Goal: Task Accomplishment & Management: Use online tool/utility

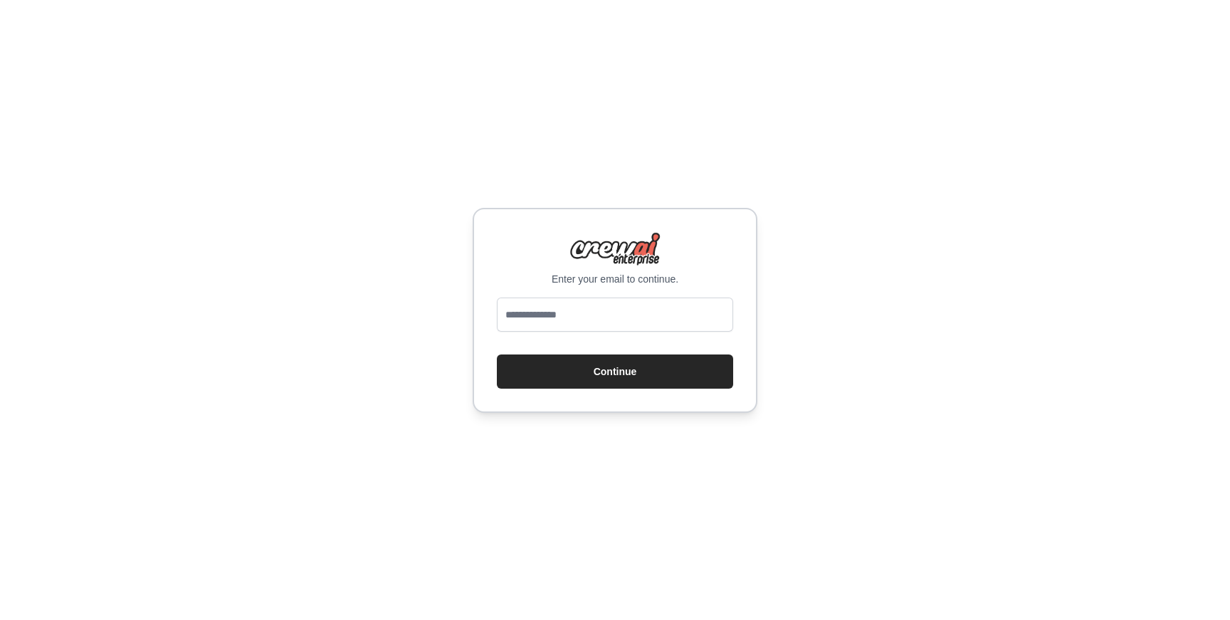
click at [623, 323] on input "email" at bounding box center [615, 315] width 236 height 34
type input "**********"
click at [637, 379] on button "Continue" at bounding box center [615, 371] width 236 height 34
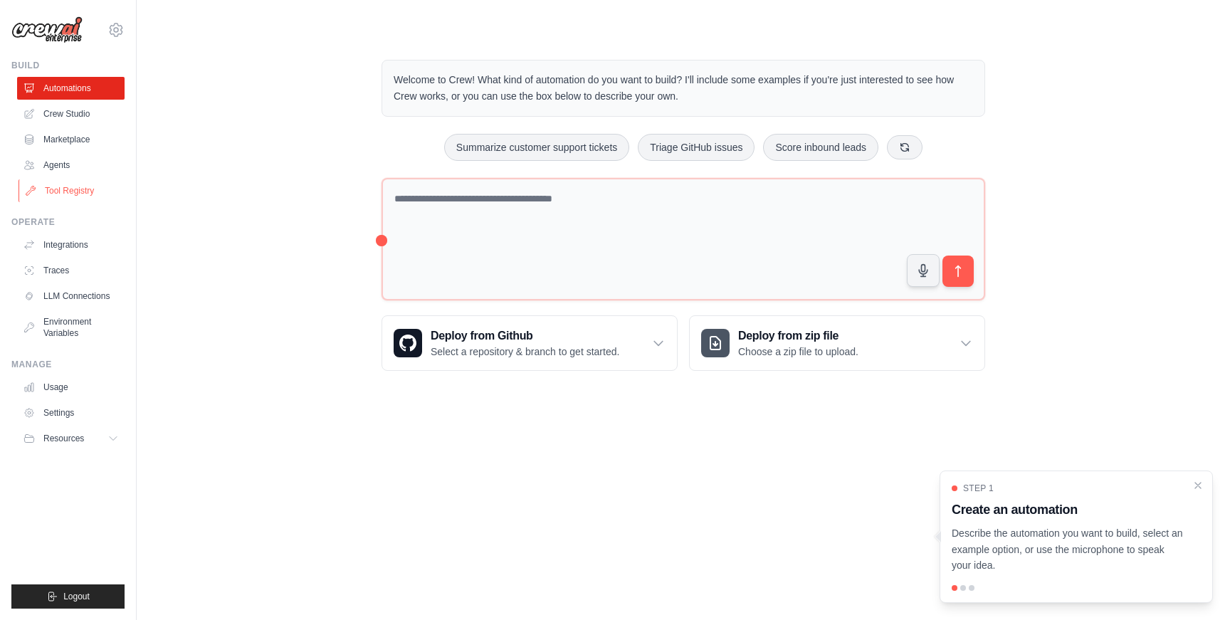
click at [63, 192] on link "Tool Registry" at bounding box center [72, 190] width 107 height 23
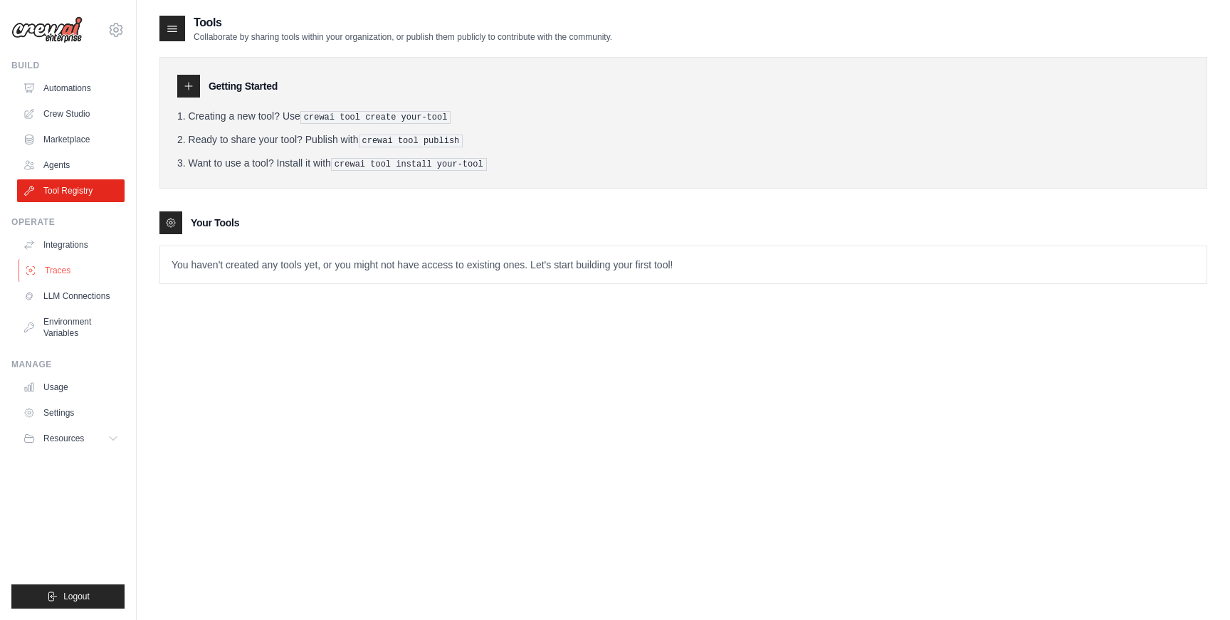
click at [69, 265] on link "Traces" at bounding box center [72, 270] width 107 height 23
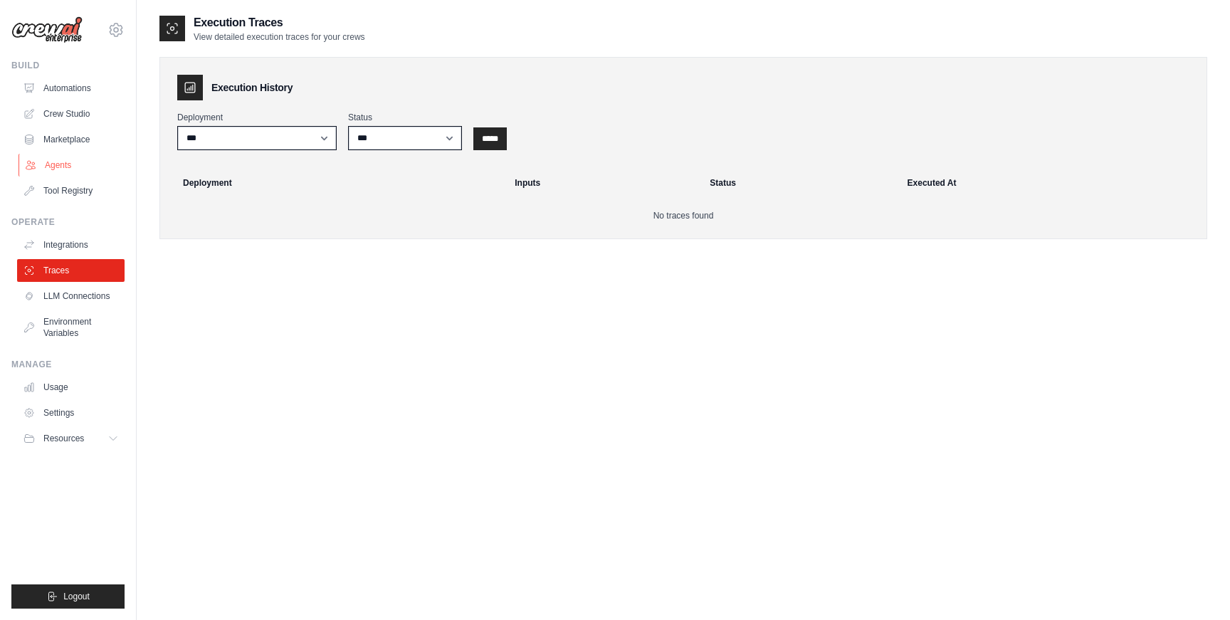
click at [75, 164] on link "Agents" at bounding box center [72, 165] width 107 height 23
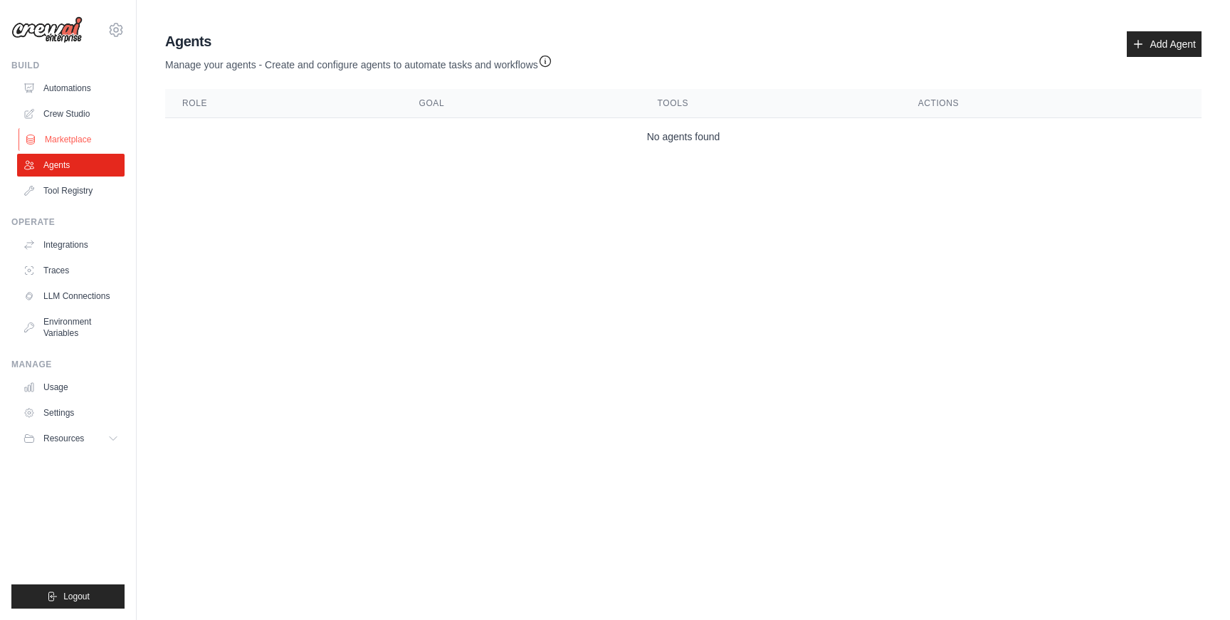
click at [75, 141] on link "Marketplace" at bounding box center [72, 139] width 107 height 23
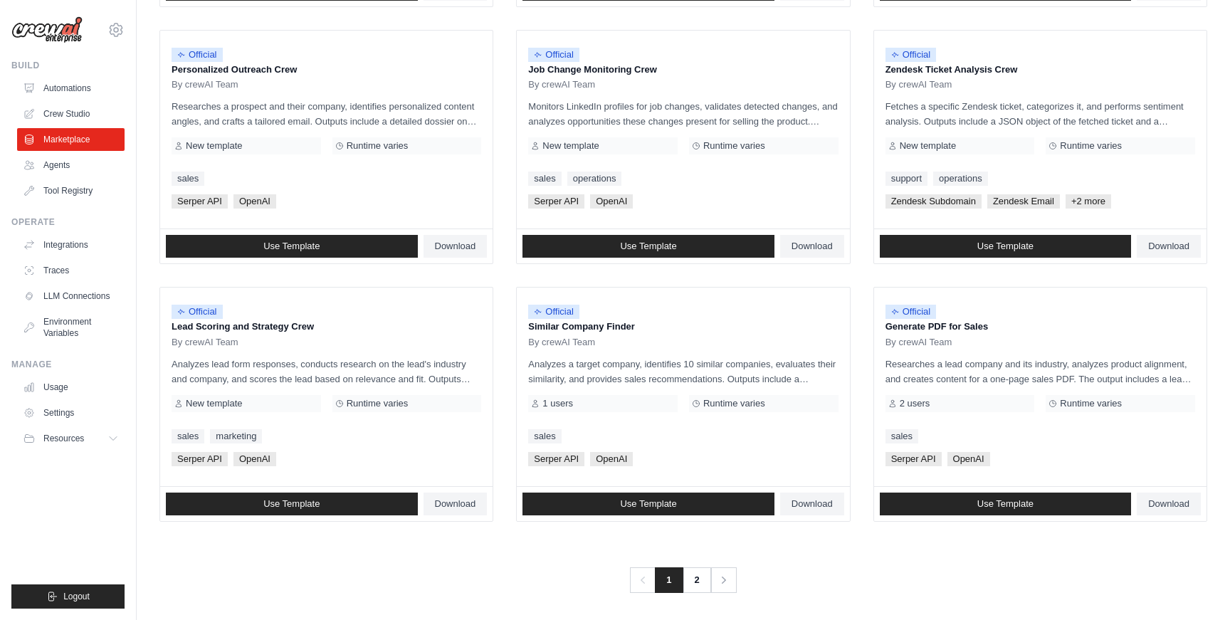
scroll to position [680, 0]
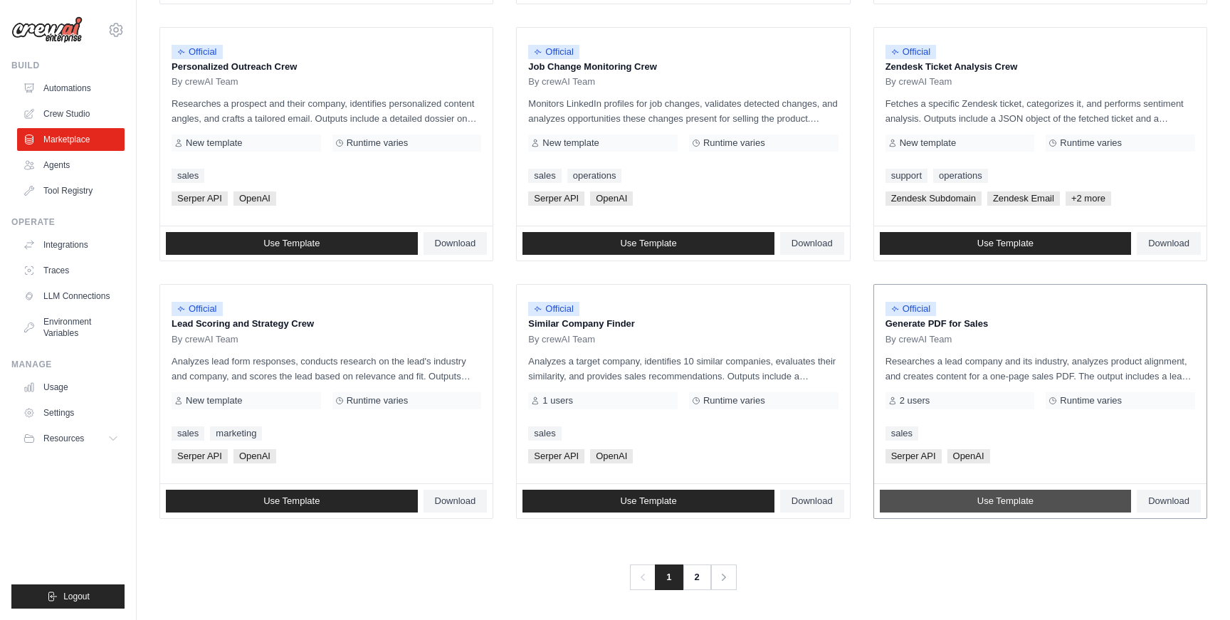
click at [1033, 510] on link "Use Template" at bounding box center [1006, 501] width 252 height 23
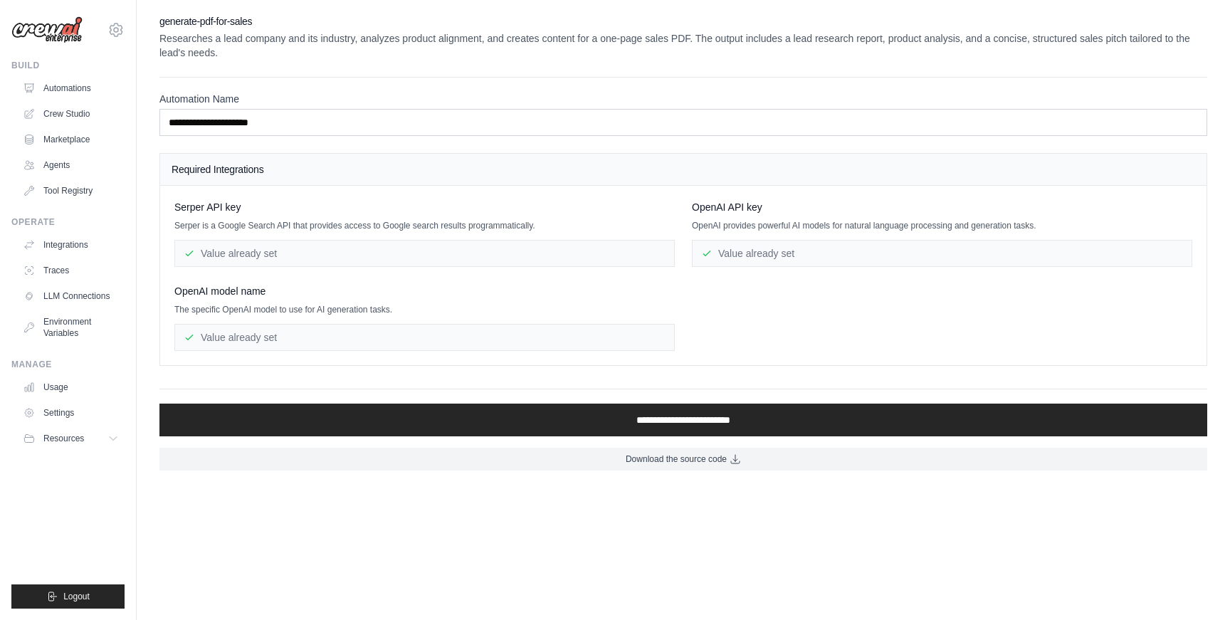
click at [783, 247] on div "Value already set" at bounding box center [942, 253] width 500 height 27
click at [744, 253] on div "Value already set" at bounding box center [942, 253] width 500 height 27
click at [273, 259] on div "Value already set" at bounding box center [424, 253] width 500 height 27
click at [273, 173] on h4 "Required Integrations" at bounding box center [684, 169] width 1024 height 14
click at [272, 226] on p "Serper is a Google Search API that provides access to Google search results pro…" at bounding box center [424, 225] width 500 height 11
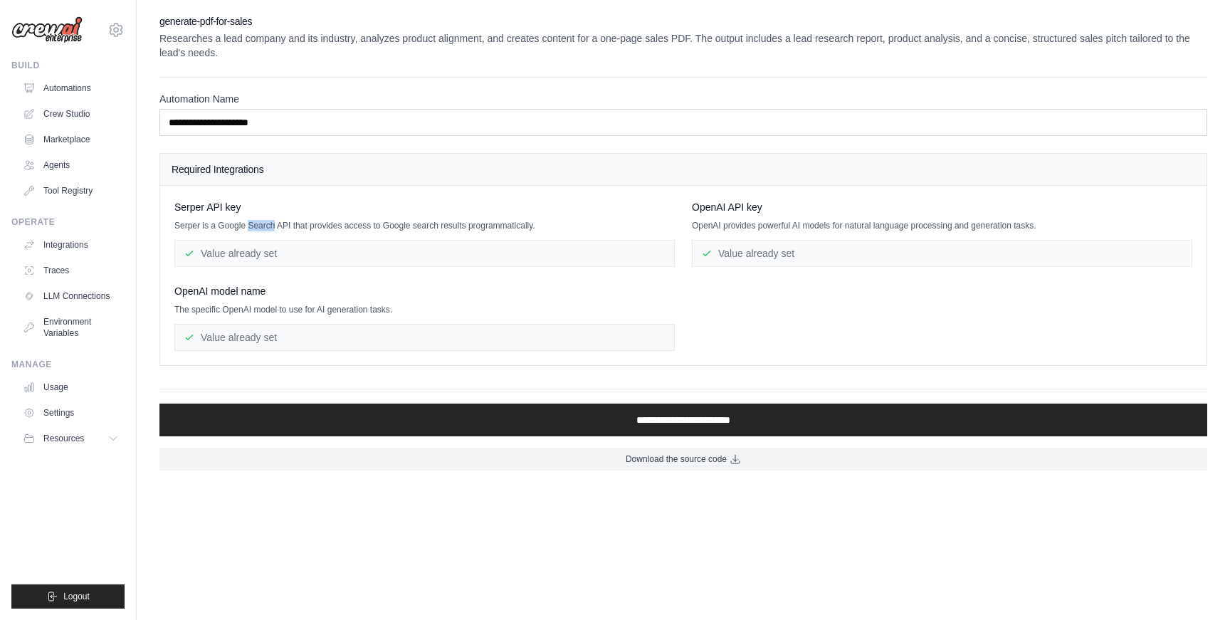
click at [272, 226] on p "Serper is a Google Search API that provides access to Google search results pro…" at bounding box center [424, 225] width 500 height 11
click at [295, 226] on p "Serper is a Google Search API that provides access to Google search results pro…" at bounding box center [424, 225] width 500 height 11
click at [222, 290] on span "OpenAI model name" at bounding box center [219, 291] width 91 height 14
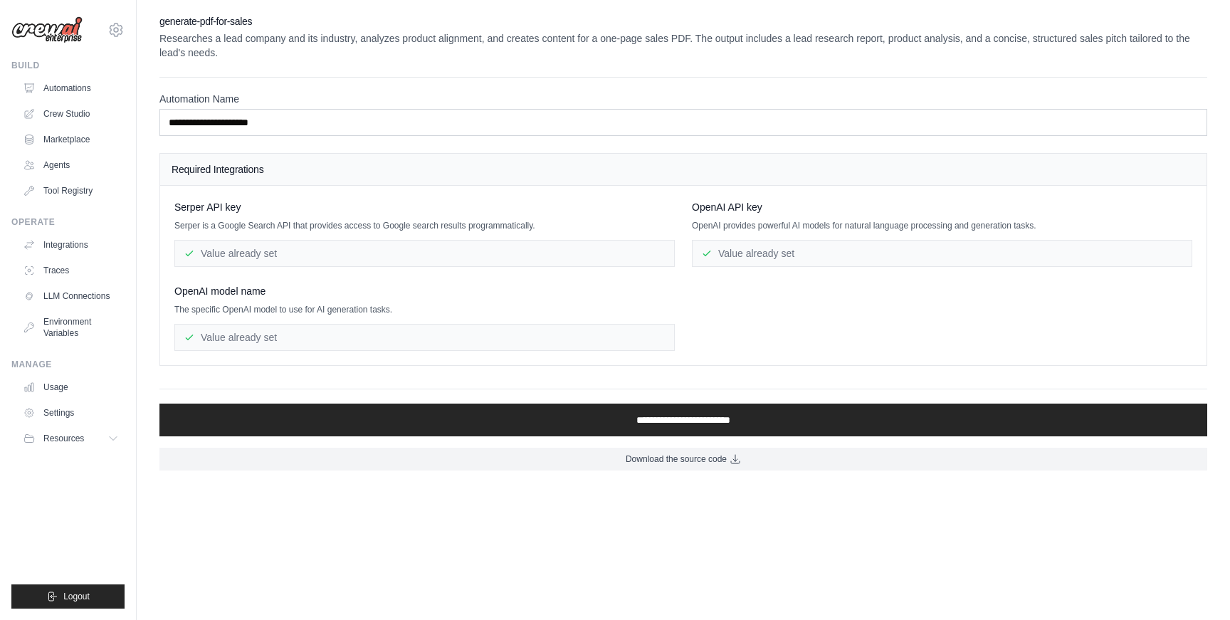
click at [243, 290] on span "OpenAI model name" at bounding box center [219, 291] width 91 height 14
click at [270, 315] on p "The specific OpenAI model to use for AI generation tasks." at bounding box center [424, 309] width 500 height 11
click at [366, 312] on p "The specific OpenAI model to use for AI generation tasks." at bounding box center [424, 309] width 500 height 11
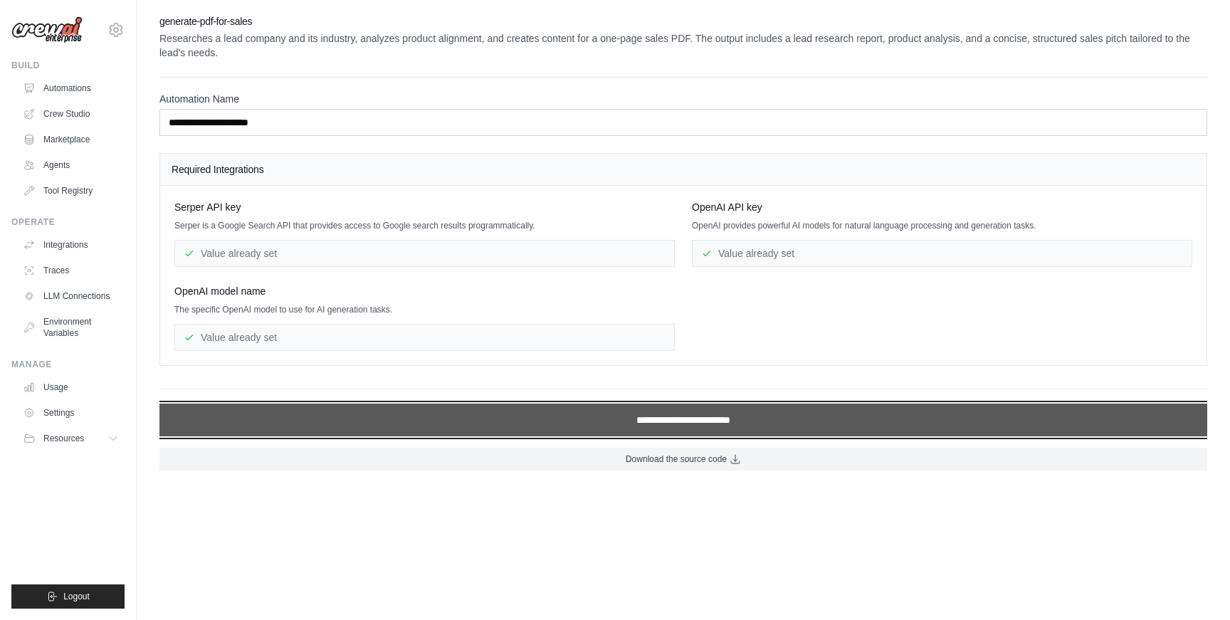
click at [572, 414] on input "**********" at bounding box center [683, 420] width 1048 height 33
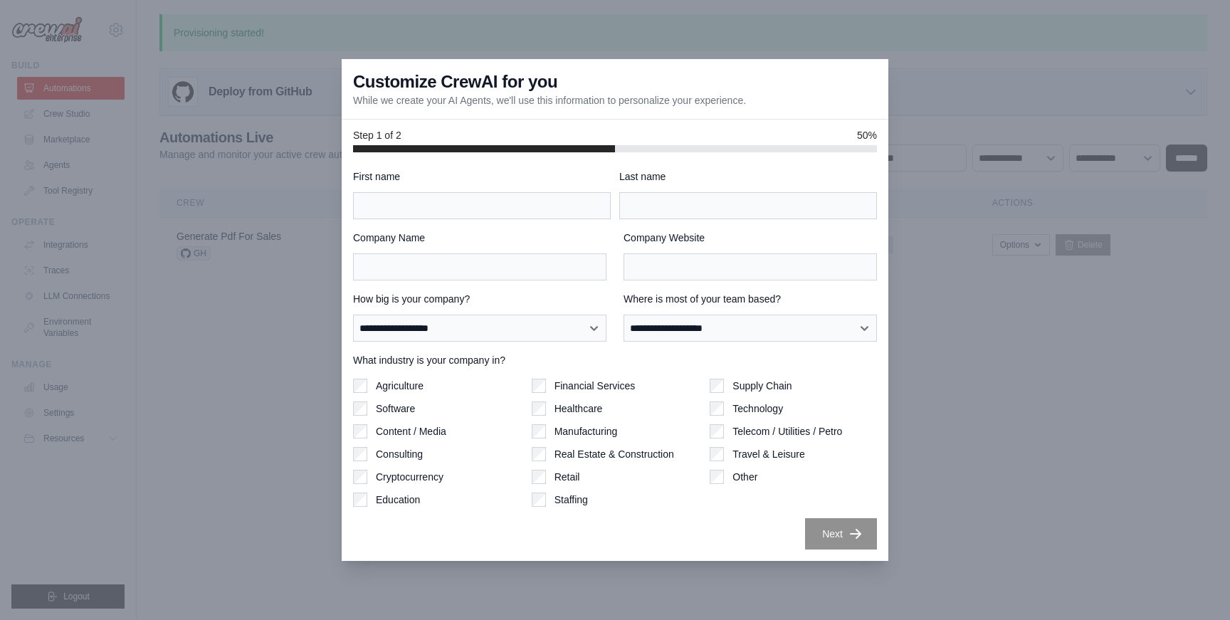
click at [991, 119] on div at bounding box center [615, 310] width 1230 height 620
click at [1209, 4] on div at bounding box center [615, 310] width 1230 height 620
click at [230, 183] on div at bounding box center [615, 310] width 1230 height 620
